Goal: Find specific page/section: Find specific page/section

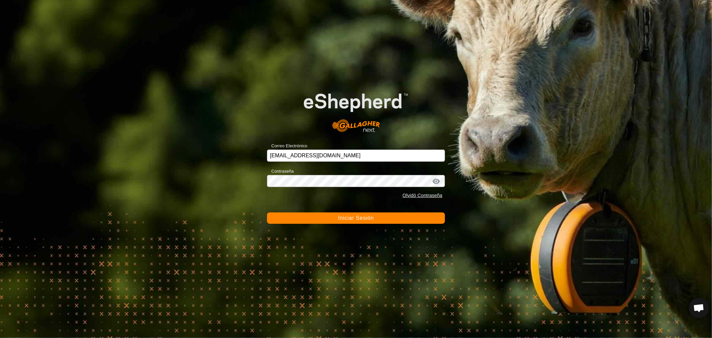
click at [311, 222] on button "Iniciar Sesión" at bounding box center [356, 217] width 178 height 11
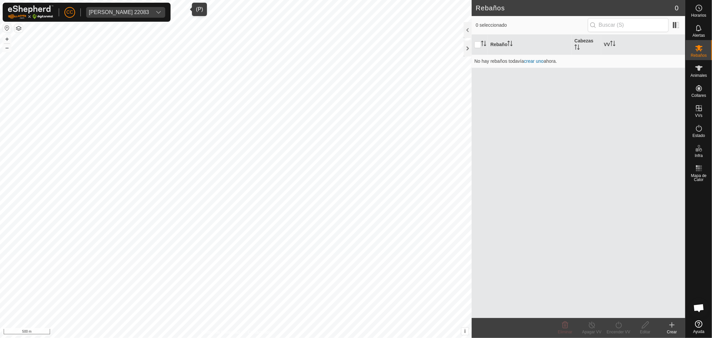
click at [113, 11] on div "[PERSON_NAME] 22083" at bounding box center [119, 12] width 60 height 5
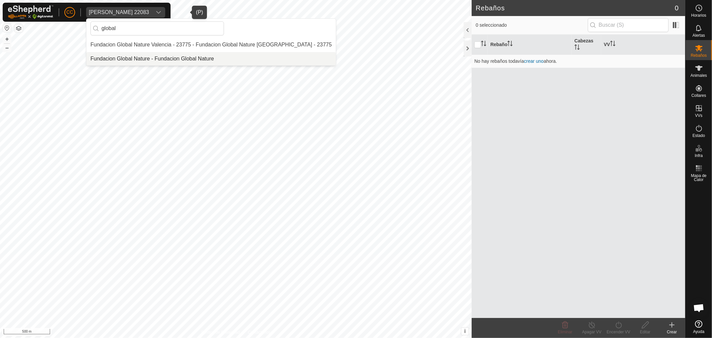
type input "global"
click at [183, 55] on li "Fundacion Global Nature - Fundacion Global Nature" at bounding box center [210, 58] width 249 height 13
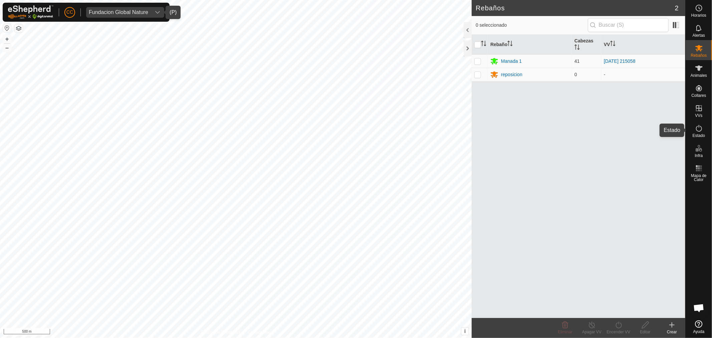
click at [707, 134] on div "Estado" at bounding box center [699, 130] width 26 height 20
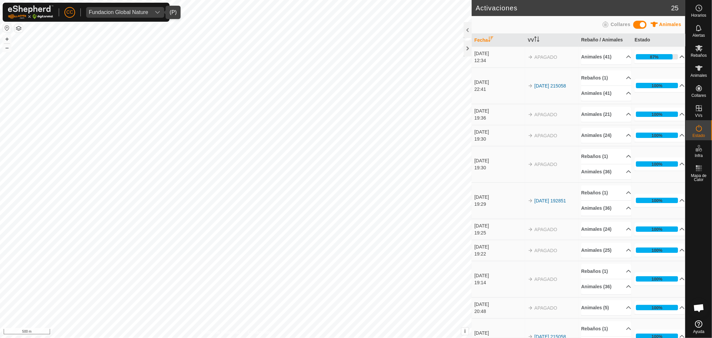
click at [669, 59] on p-accordion-header "87%" at bounding box center [660, 56] width 50 height 13
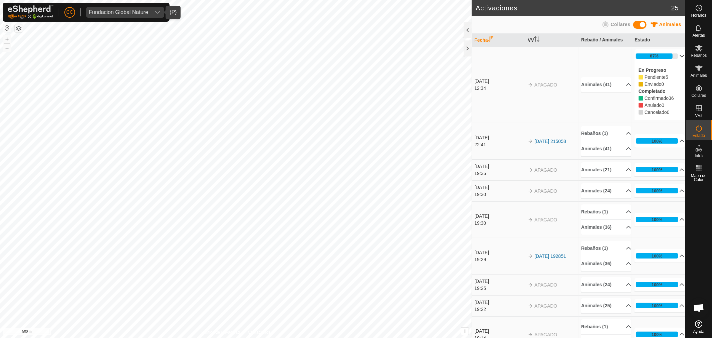
click at [669, 59] on p-accordion-header "87%" at bounding box center [660, 55] width 50 height 13
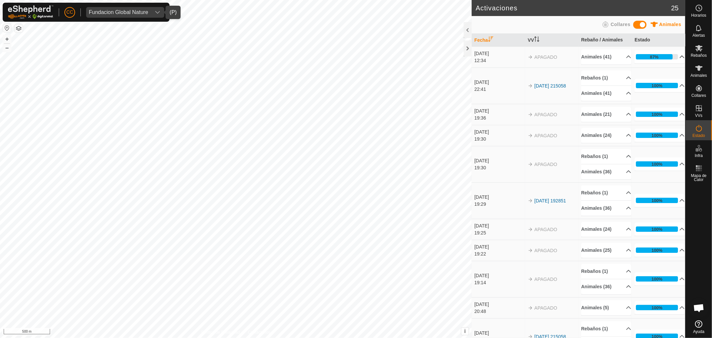
click at [669, 59] on p-accordion-header "87%" at bounding box center [660, 56] width 50 height 13
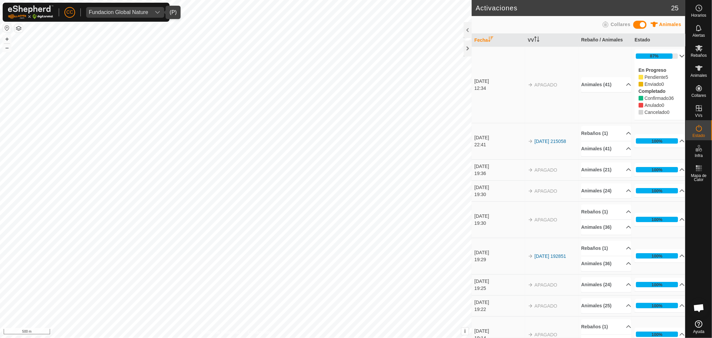
click at [608, 59] on td "Animales [PHONE_NUMBER] 1486 9028 7394 8619 6953 3290 7982 1481 2551 2558 9034 …" at bounding box center [605, 84] width 53 height 76
click at [620, 82] on p-accordion-header "Animales (41)" at bounding box center [606, 84] width 50 height 15
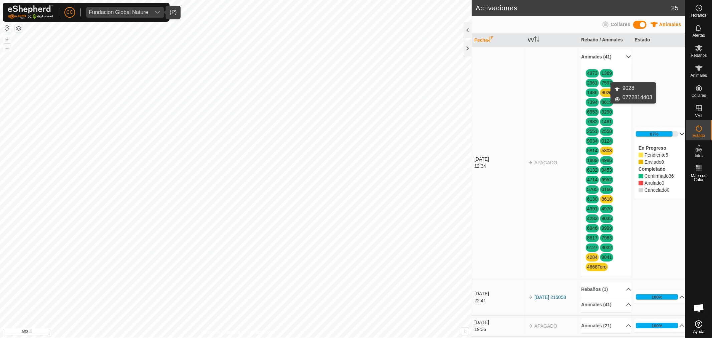
click at [604, 91] on link "9028" at bounding box center [607, 92] width 10 height 5
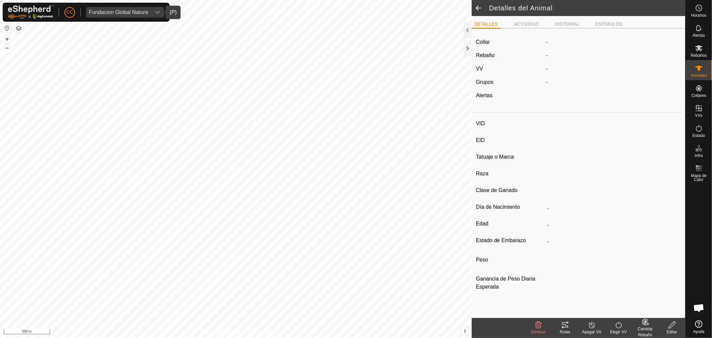
type input "9028"
type input "-"
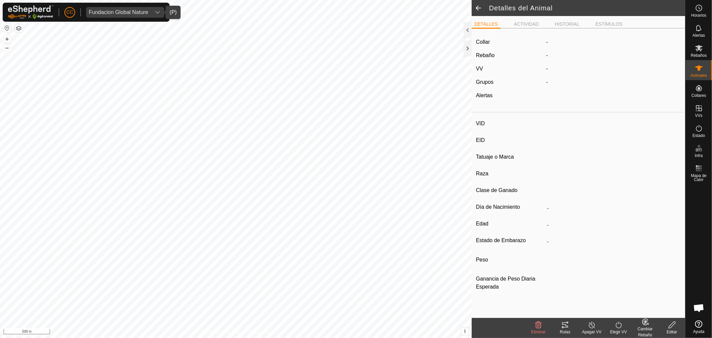
type input "0 kg"
type input "-"
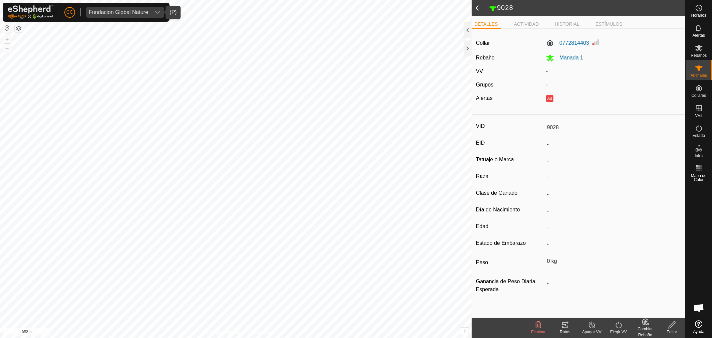
click at [479, 9] on span at bounding box center [478, 8] width 13 height 16
